Goal: Transaction & Acquisition: Purchase product/service

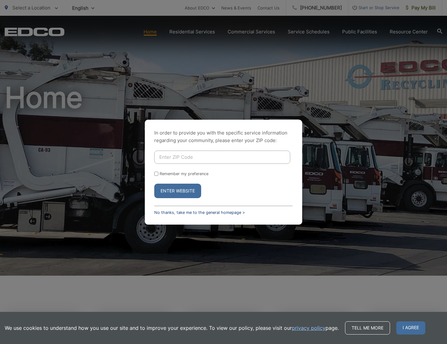
click at [225, 211] on link "No thanks, take me to the general homepage >" at bounding box center [199, 212] width 91 height 5
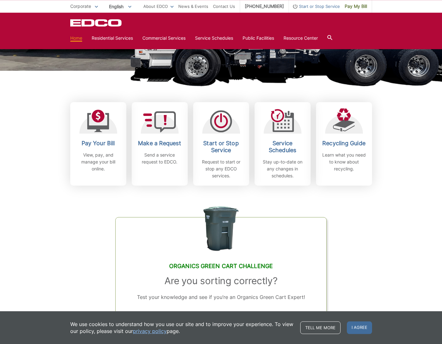
scroll to position [161, 0]
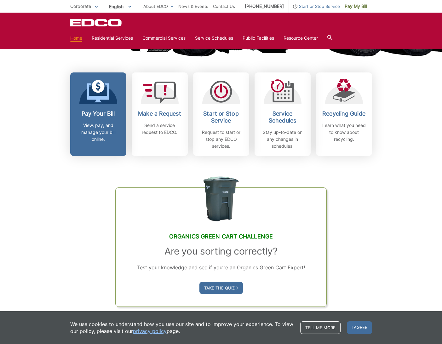
click at [75, 143] on div "Pay Your Bill View, pay, and manage your bill online." at bounding box center [98, 126] width 47 height 32
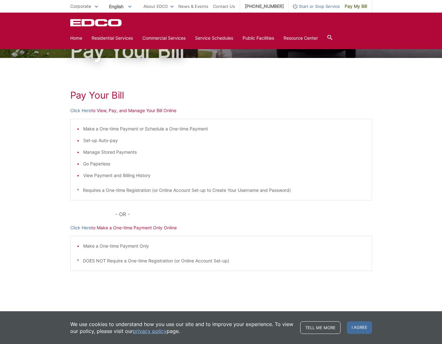
scroll to position [40, 0]
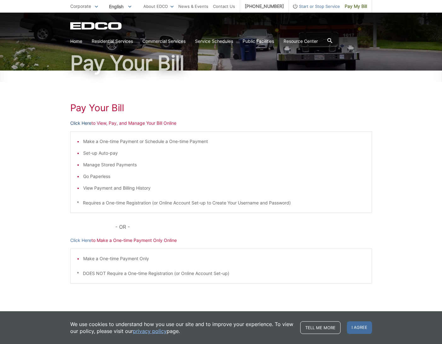
click at [70, 127] on link "Click Here" at bounding box center [80, 123] width 21 height 7
